Goal: Task Accomplishment & Management: Complete application form

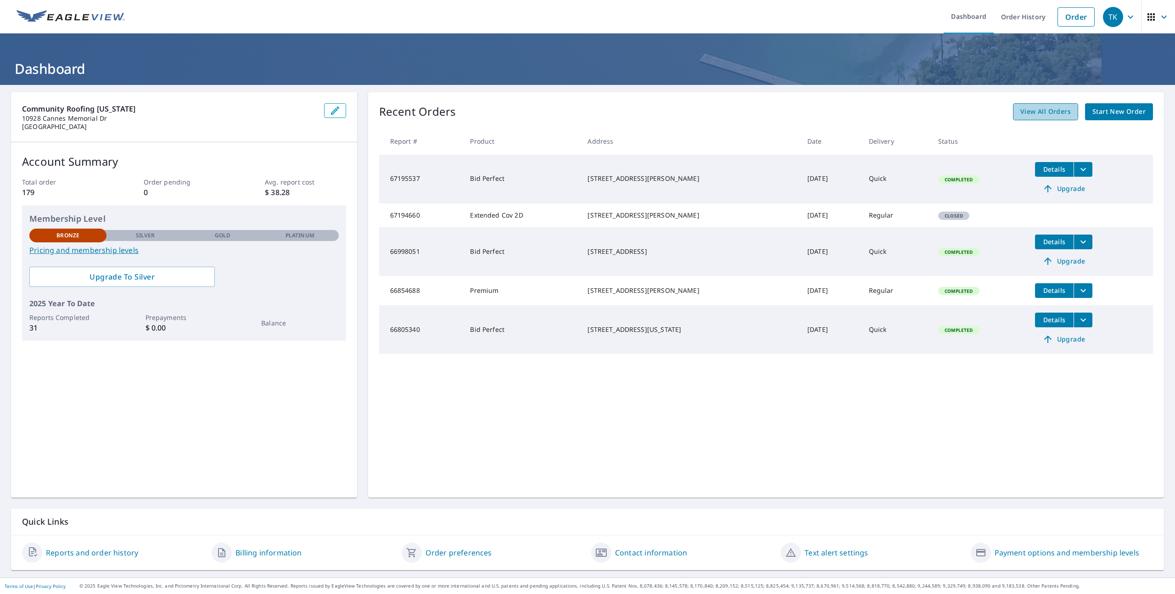
click at [1038, 111] on span "View All Orders" at bounding box center [1045, 111] width 50 height 11
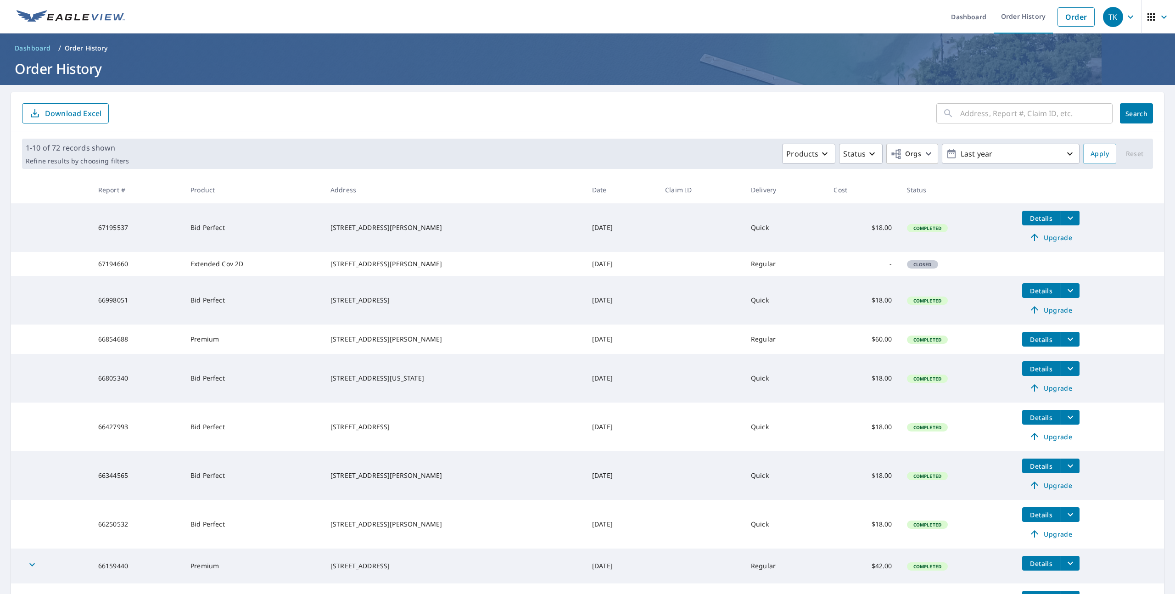
click at [1044, 236] on span "Upgrade" at bounding box center [1050, 237] width 46 height 11
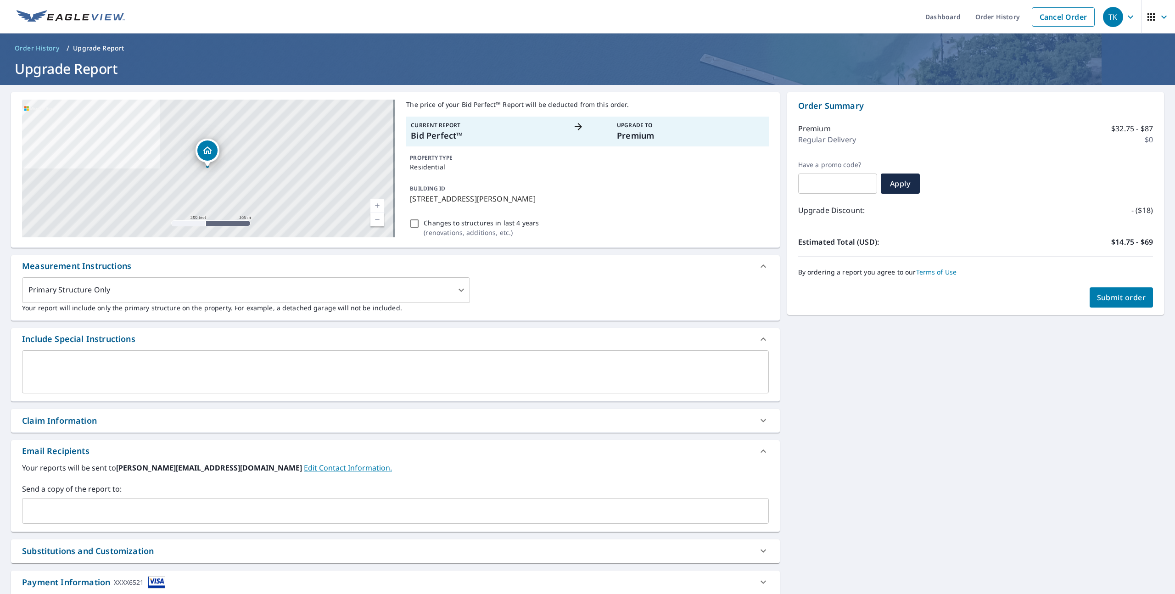
click at [1117, 298] on span "Submit order" at bounding box center [1121, 297] width 49 height 10
checkbox input "true"
